Goal: Task Accomplishment & Management: Manage account settings

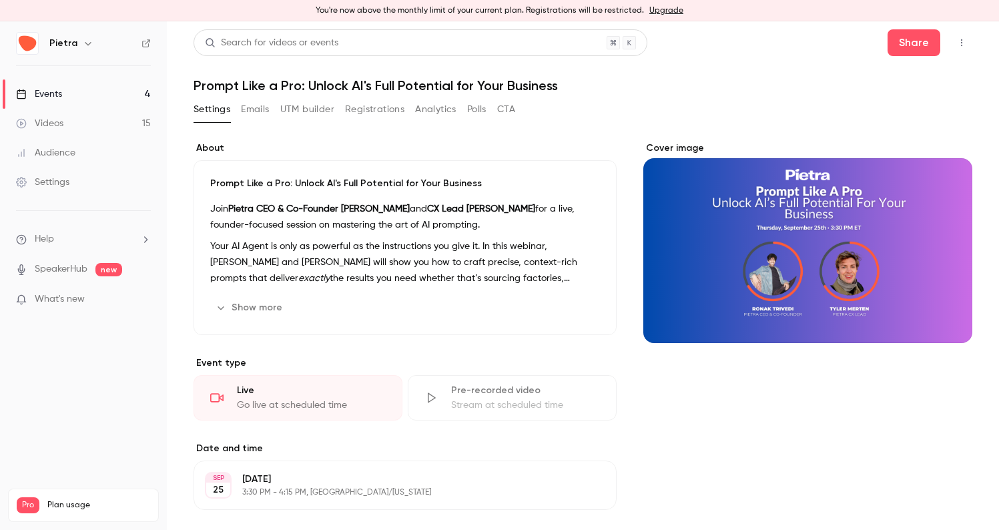
click at [71, 95] on link "Events 4" at bounding box center [83, 93] width 167 height 29
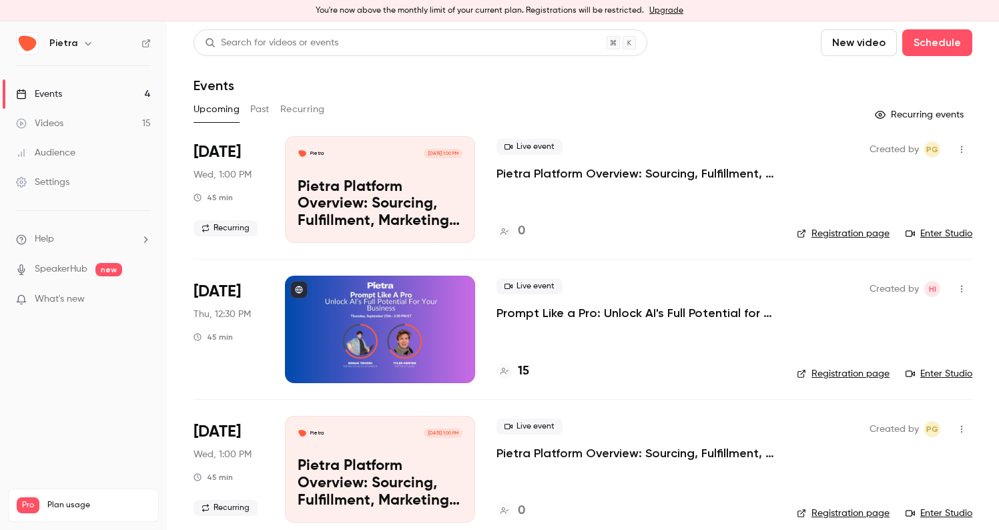
click at [502, 314] on p "Prompt Like a Pro: Unlock AI's Full Potential for Your Business" at bounding box center [636, 313] width 279 height 16
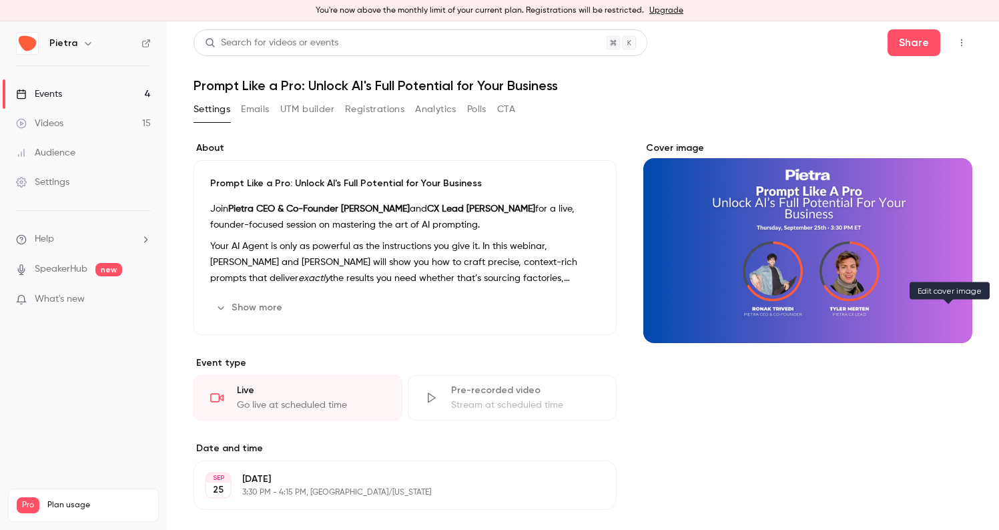
click at [950, 330] on button "Cover image" at bounding box center [948, 319] width 27 height 27
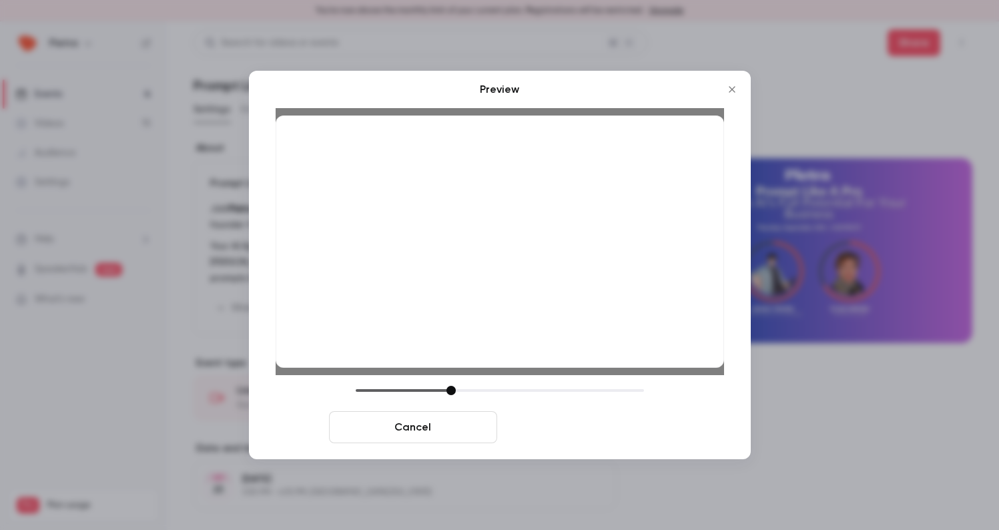
click at [626, 424] on button "Save cover" at bounding box center [587, 427] width 168 height 32
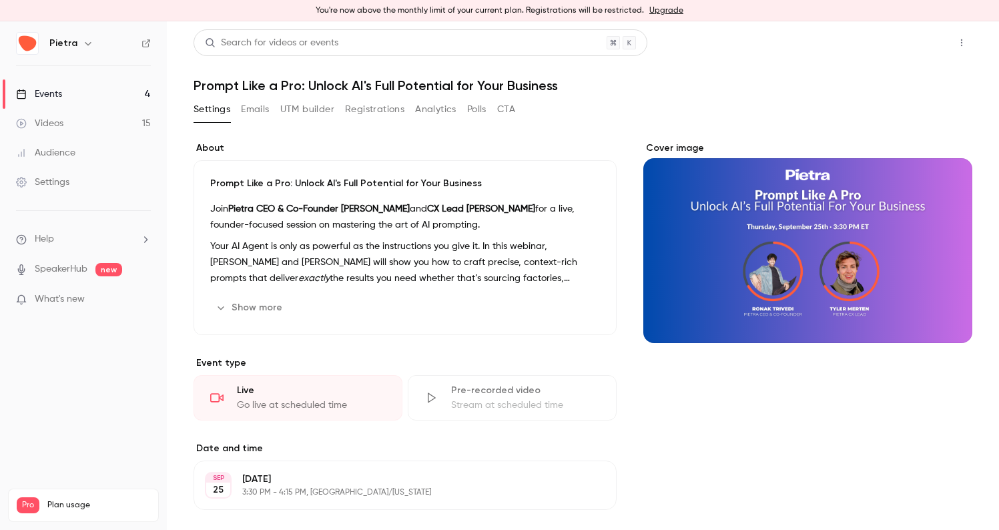
click at [911, 45] on button "Share" at bounding box center [914, 42] width 53 height 27
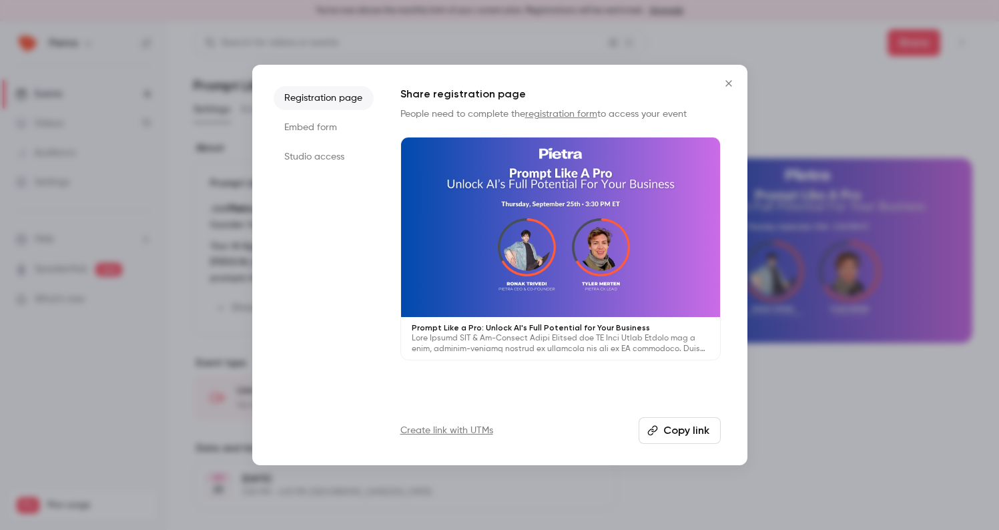
click at [682, 430] on button "Copy link" at bounding box center [680, 430] width 82 height 27
click at [664, 426] on button "Copy link" at bounding box center [680, 430] width 82 height 27
click at [728, 87] on icon "Close" at bounding box center [729, 83] width 16 height 11
